Goal: Transaction & Acquisition: Subscribe to service/newsletter

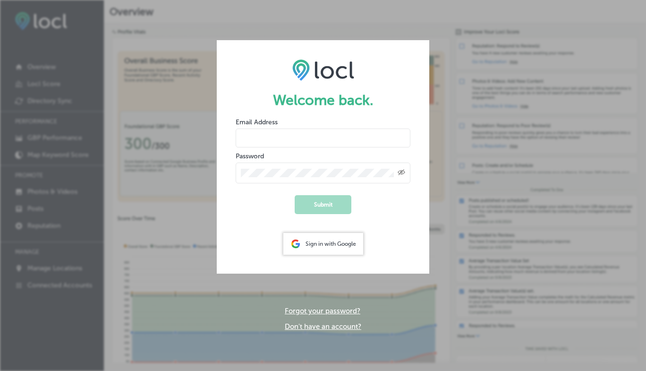
type input "[EMAIL_ADDRESS][DOMAIN_NAME]"
click at [402, 172] on icon "Toggle password visibility" at bounding box center [401, 172] width 8 height 6
click at [304, 198] on button "Submit" at bounding box center [323, 204] width 57 height 19
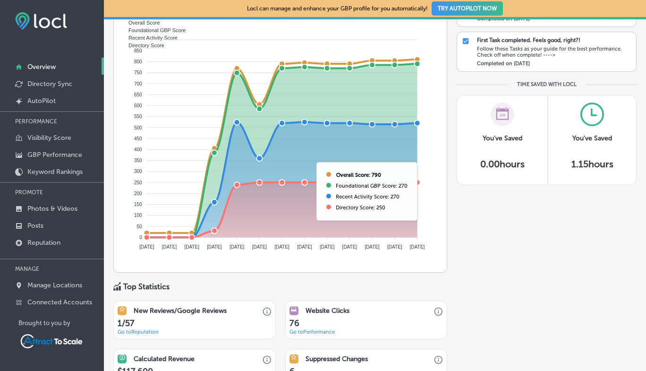
scroll to position [379, 0]
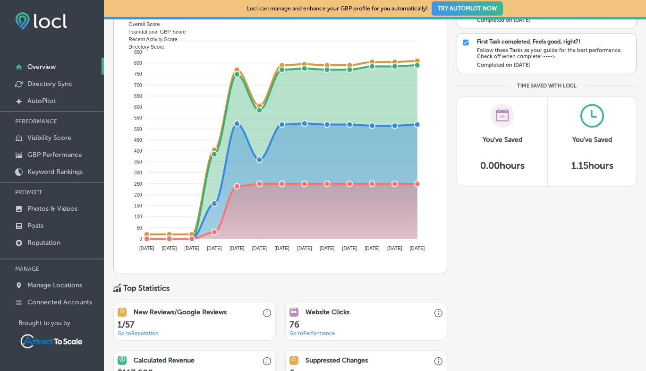
click at [460, 186] on div "You've Saved 0.00 hours" at bounding box center [501, 141] width 91 height 90
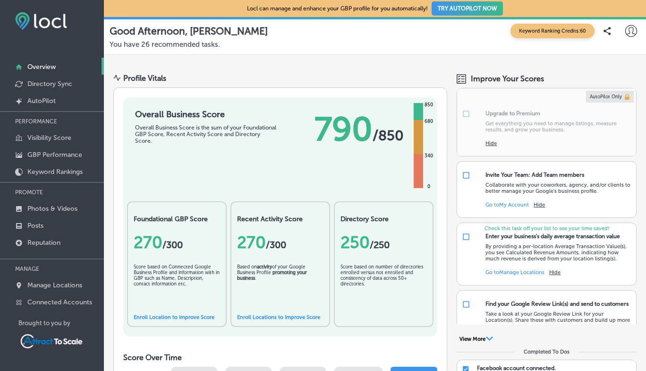
scroll to position [0, 0]
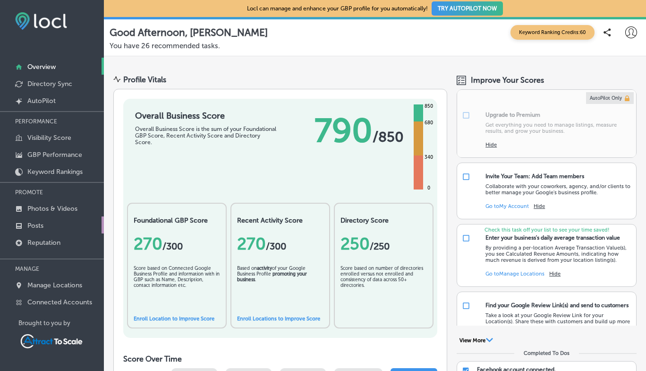
click at [46, 225] on link "Posts" at bounding box center [52, 224] width 104 height 17
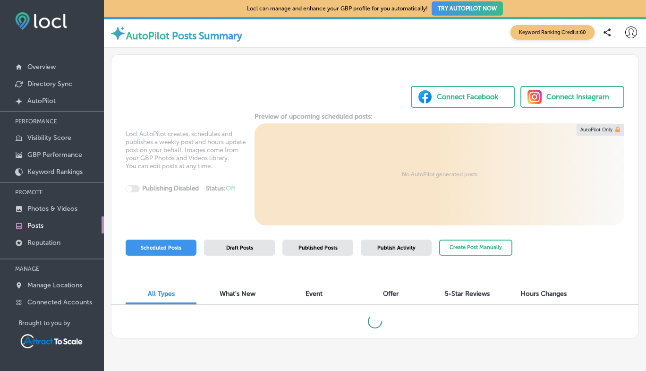
click at [456, 93] on div "Connect Facebook" at bounding box center [467, 97] width 61 height 14
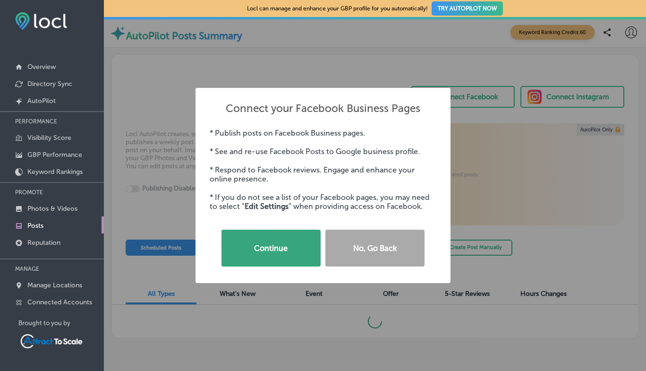
click at [265, 251] on button "Continue" at bounding box center [270, 247] width 99 height 37
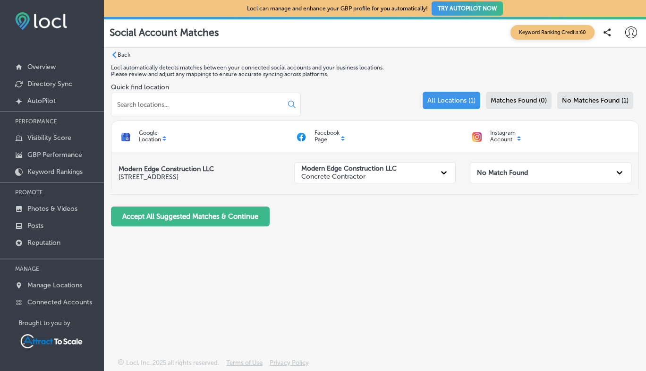
click at [358, 189] on div "Modern Edge Construction LLC Concrete Contractor" at bounding box center [375, 173] width 176 height 42
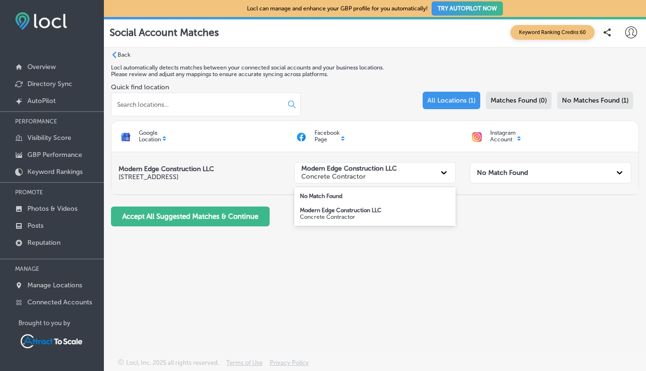
click at [441, 172] on icon at bounding box center [444, 172] width 6 height 3
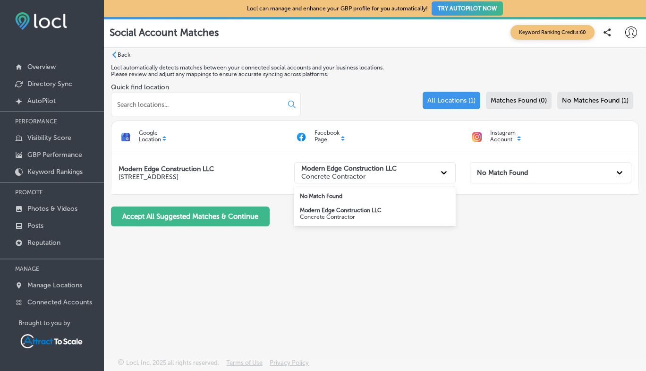
click at [412, 214] on p "Concrete Contractor" at bounding box center [375, 216] width 150 height 7
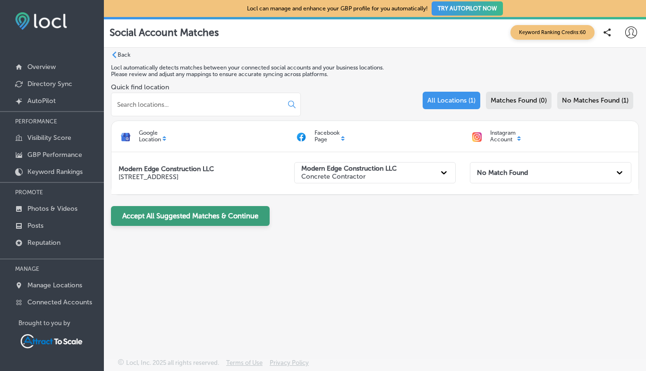
click at [206, 213] on button "Accept All Suggested Matches & Continue" at bounding box center [190, 216] width 159 height 20
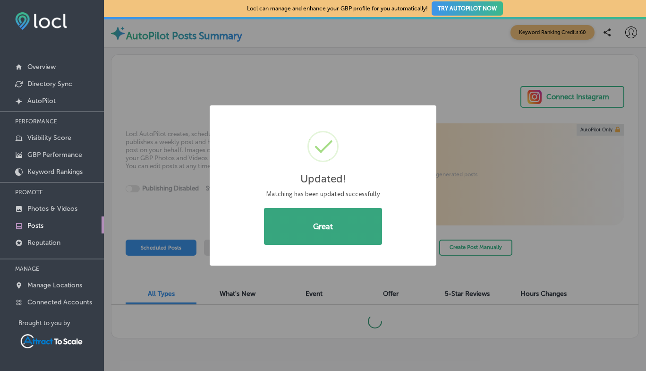
click at [293, 221] on button "Great" at bounding box center [323, 226] width 118 height 37
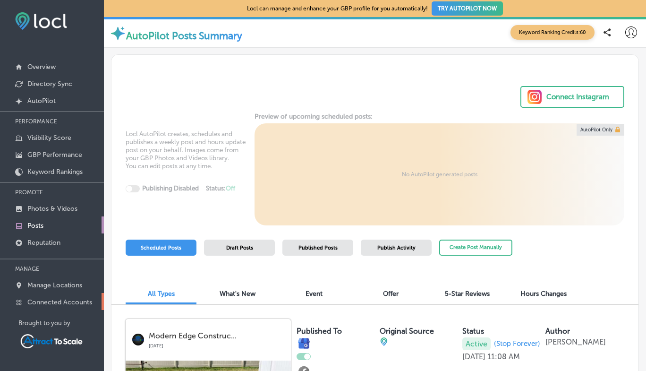
click at [88, 302] on p "Connected Accounts" at bounding box center [59, 302] width 65 height 8
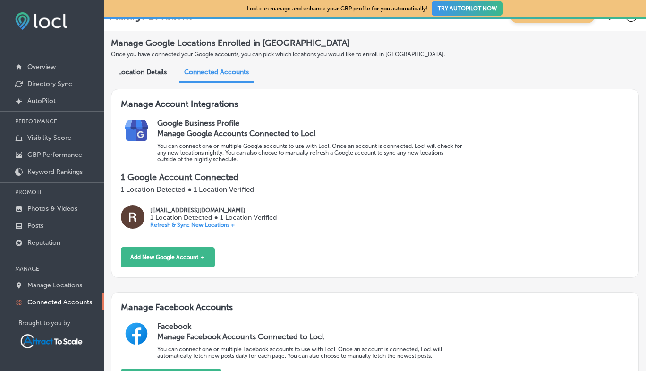
scroll to position [13, 0]
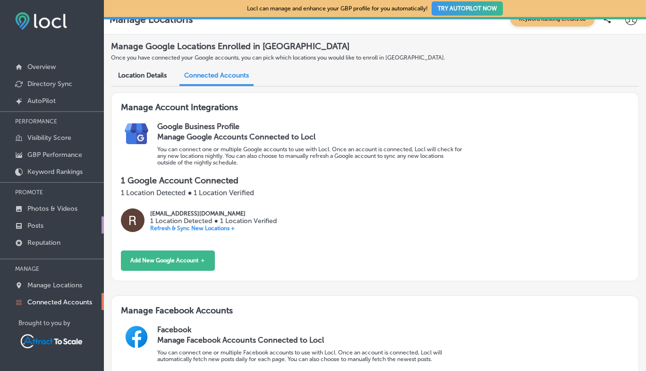
click at [36, 224] on p "Posts" at bounding box center [35, 225] width 16 height 8
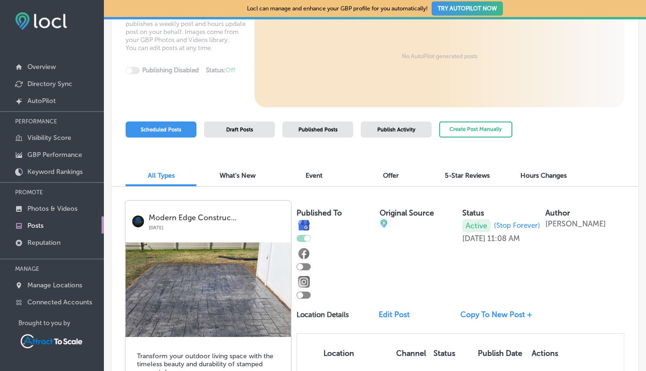
scroll to position [126, 0]
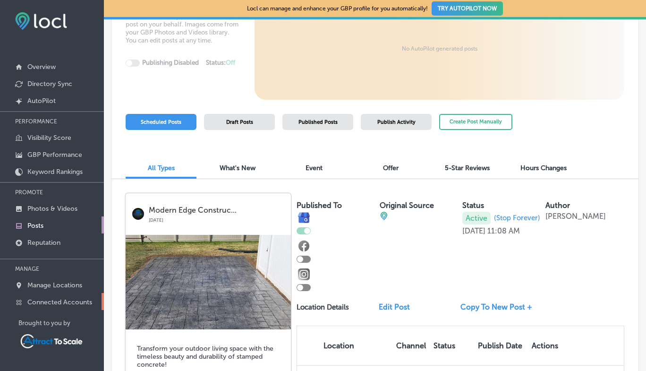
click at [82, 299] on p "Connected Accounts" at bounding box center [59, 302] width 65 height 8
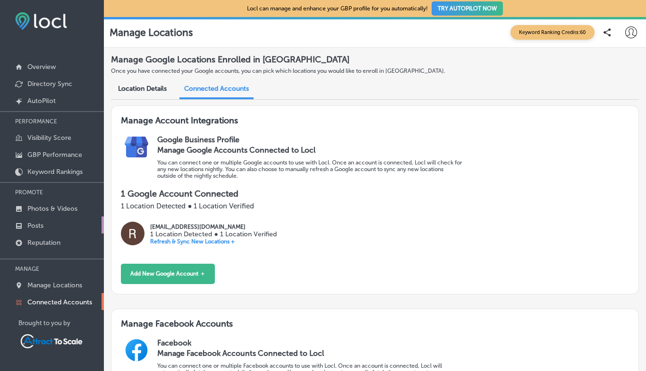
click at [37, 223] on p "Posts" at bounding box center [35, 225] width 16 height 8
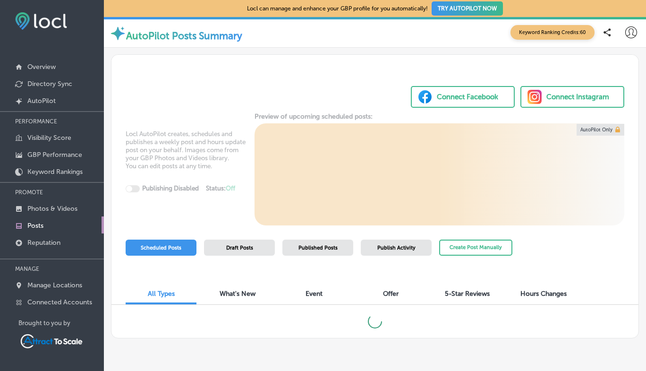
click at [451, 98] on div "Connect Facebook" at bounding box center [467, 97] width 61 height 14
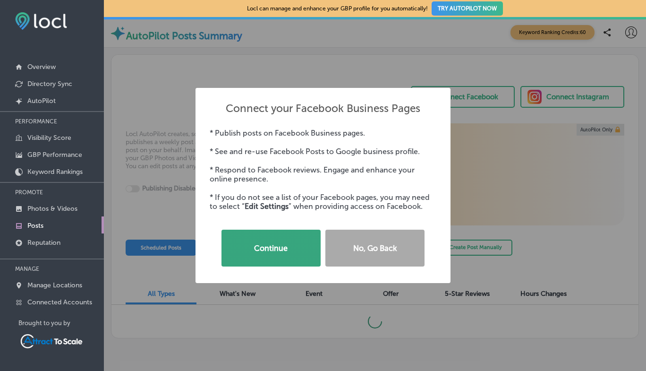
click at [270, 248] on button "Continue" at bounding box center [270, 247] width 99 height 37
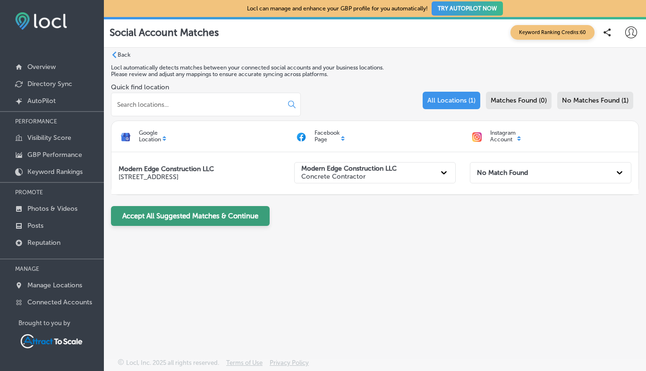
click at [235, 212] on button "Accept All Suggested Matches & Continue" at bounding box center [190, 216] width 159 height 20
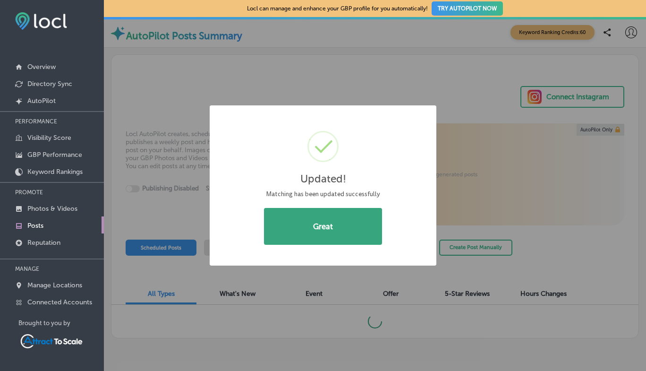
click at [321, 228] on button "Great" at bounding box center [323, 226] width 118 height 37
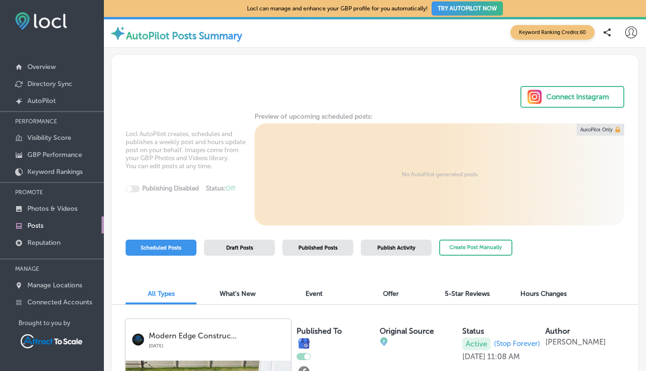
click at [586, 127] on link at bounding box center [600, 130] width 47 height 12
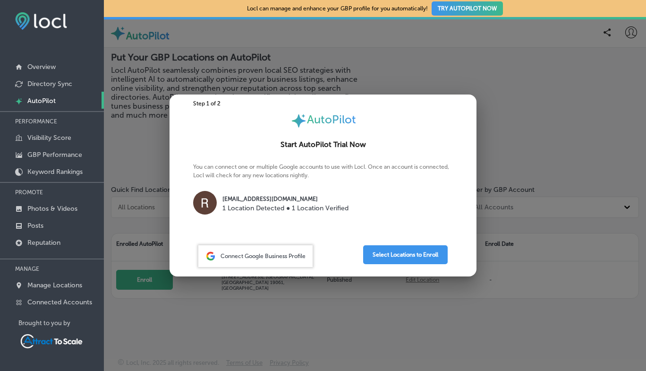
click at [265, 255] on span "Connect Google Business Profile" at bounding box center [262, 256] width 85 height 7
click at [136, 149] on div at bounding box center [323, 185] width 646 height 371
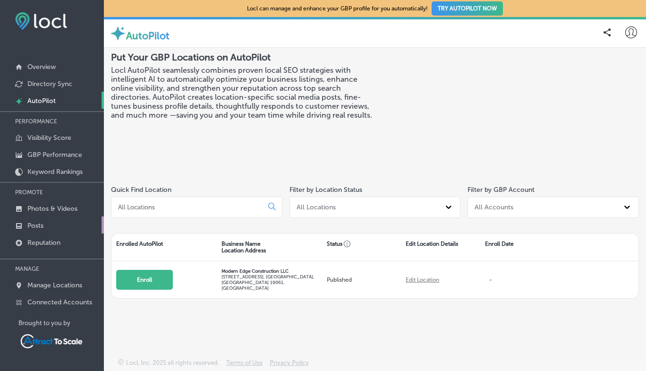
click at [46, 222] on link "Posts" at bounding box center [52, 224] width 104 height 17
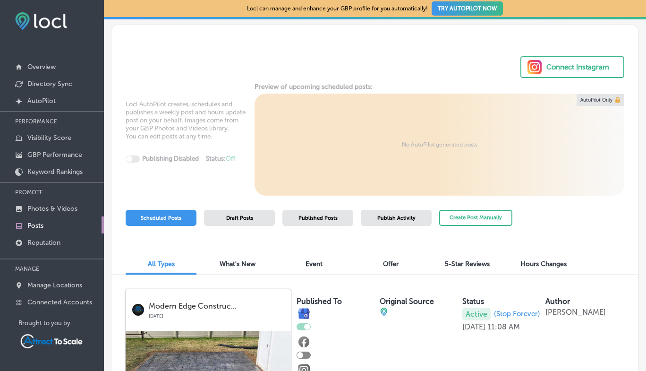
scroll to position [29, 0]
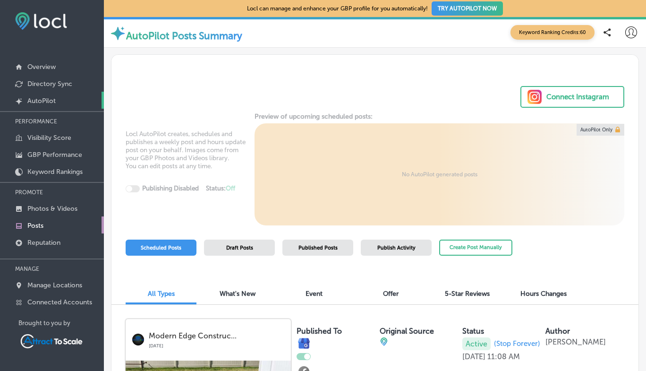
click at [42, 94] on link "Created by potrace 1.10, written by Peter Selinger 2001-2011 AutoPilot" at bounding box center [52, 100] width 104 height 17
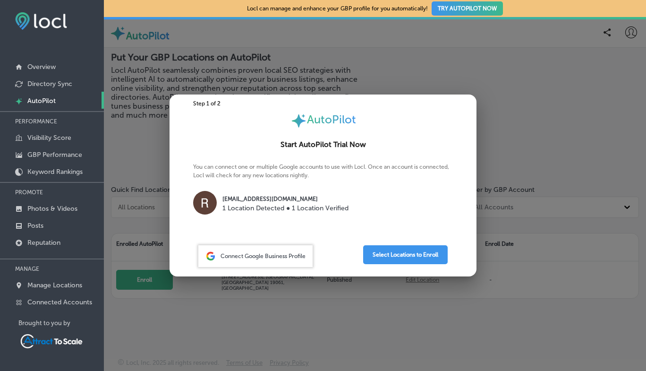
click at [249, 255] on span "Connect Google Business Profile" at bounding box center [262, 256] width 85 height 7
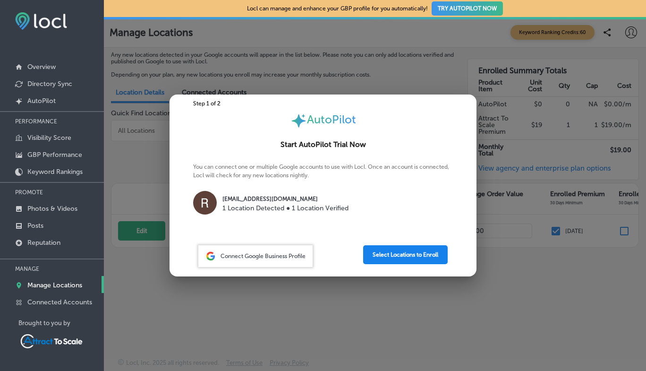
click at [400, 257] on button "Select Locations to Enroll" at bounding box center [405, 254] width 84 height 19
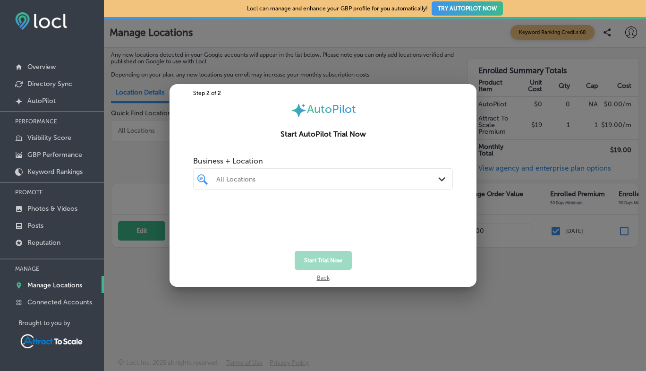
click at [438, 179] on div "All Locations Path Created with Sketch." at bounding box center [323, 179] width 259 height 12
click at [356, 218] on div "Modern Edge Construction LLC [STREET_ADDRESS][GEOGRAPHIC_DATA][STREET_ADDRESS]" at bounding box center [309, 215] width 191 height 16
click at [398, 267] on div "Start Trial Now" at bounding box center [322, 260] width 307 height 19
click at [318, 260] on button "Start Trial Now" at bounding box center [323, 260] width 57 height 19
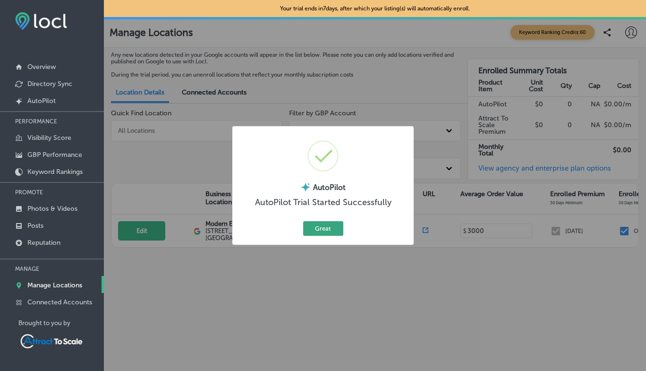
click at [321, 227] on button "Great" at bounding box center [323, 228] width 40 height 15
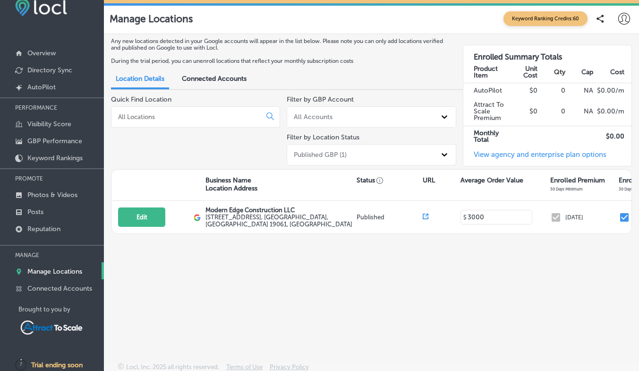
scroll to position [16, 0]
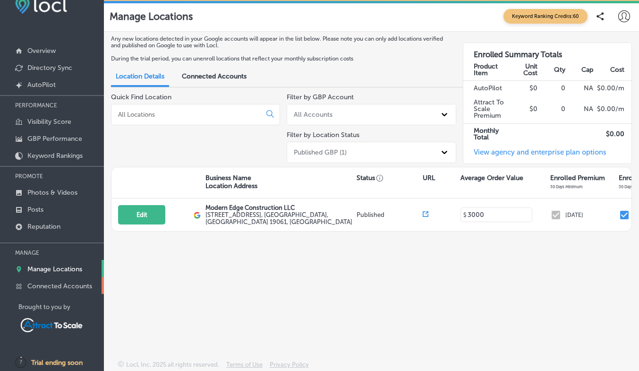
click at [84, 286] on p "Connected Accounts" at bounding box center [59, 286] width 65 height 8
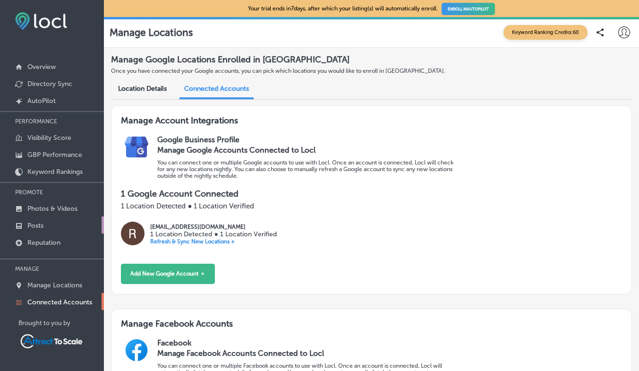
click at [36, 226] on p "Posts" at bounding box center [35, 225] width 16 height 8
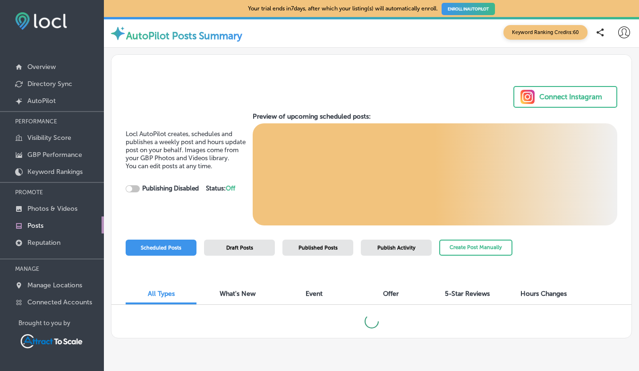
checkbox input "true"
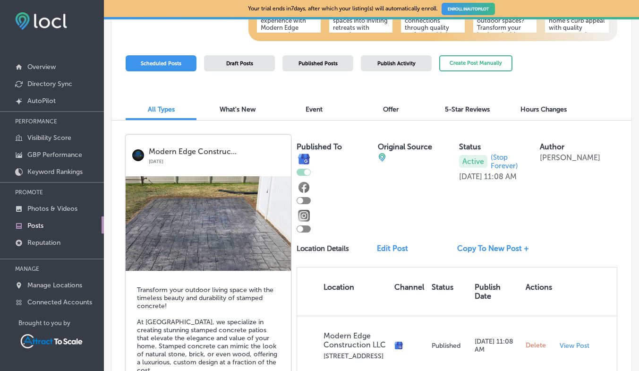
scroll to position [185, 0]
click at [257, 245] on img at bounding box center [208, 223] width 165 height 94
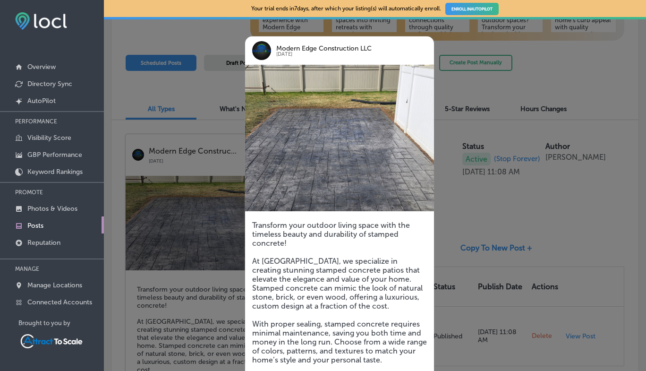
click at [579, 214] on div at bounding box center [323, 185] width 646 height 371
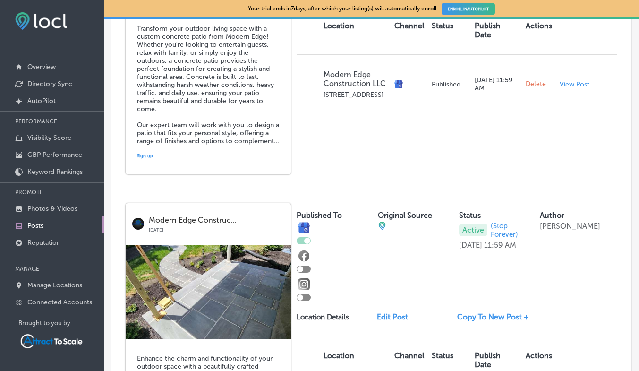
click at [559, 287] on div "Published To Original Source Status Active (Stop Forever) Sep 18, 2025 11:59 AM…" at bounding box center [456, 252] width 321 height 98
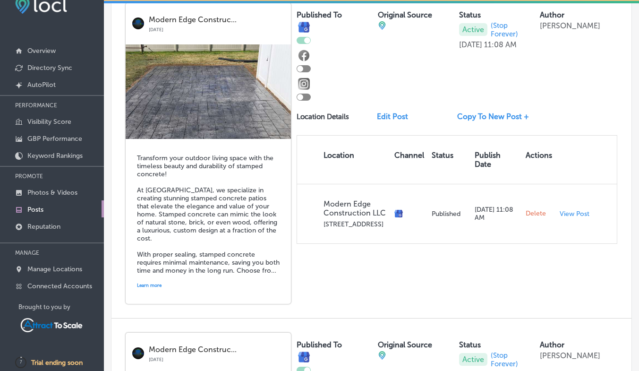
scroll to position [0, 0]
